Goal: Ask a question

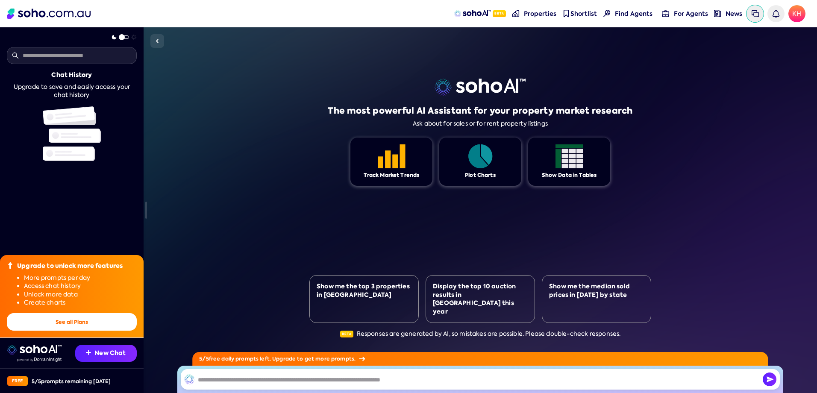
click at [754, 13] on img at bounding box center [754, 13] width 7 height 7
click at [97, 352] on button "New Chat" at bounding box center [106, 353] width 62 height 17
click at [26, 56] on input "text" at bounding box center [72, 55] width 130 height 17
type input "**********"
click at [217, 132] on div "The most powerful AI Assistant for your property market research Ask about for …" at bounding box center [480, 210] width 673 height 366
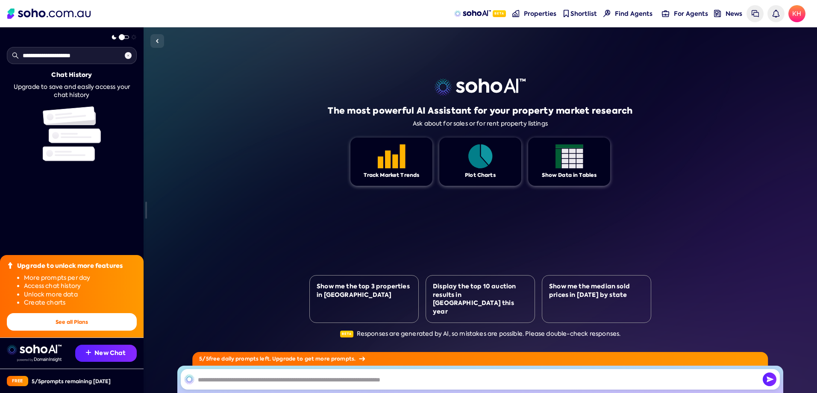
click at [209, 141] on div "The most powerful AI Assistant for your property market research Ask about for …" at bounding box center [480, 210] width 673 height 366
click at [754, 12] on img at bounding box center [754, 13] width 7 height 7
click at [630, 12] on span "Find Agents" at bounding box center [634, 13] width 38 height 9
